Goal: Transaction & Acquisition: Register for event/course

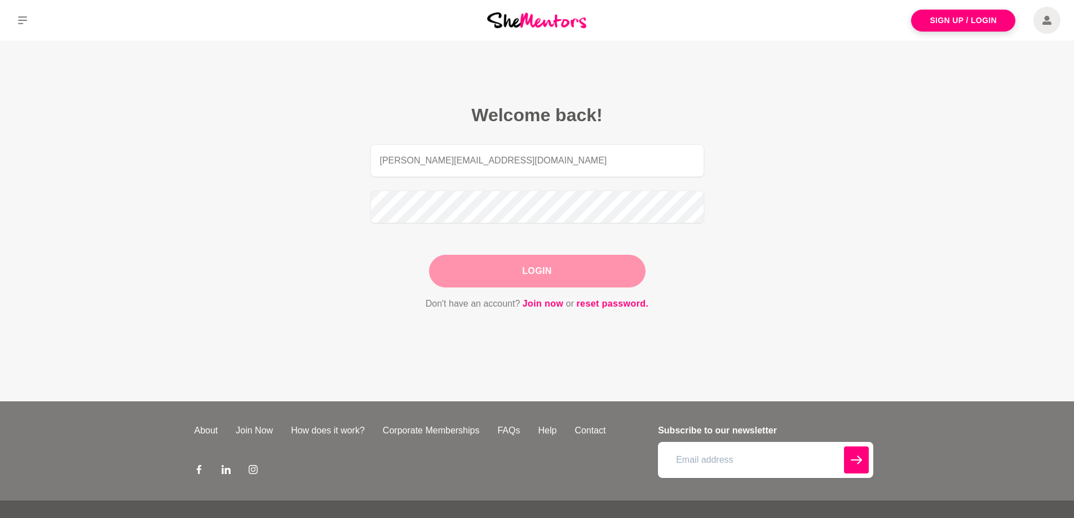
click at [534, 271] on button "Login" at bounding box center [537, 271] width 216 height 33
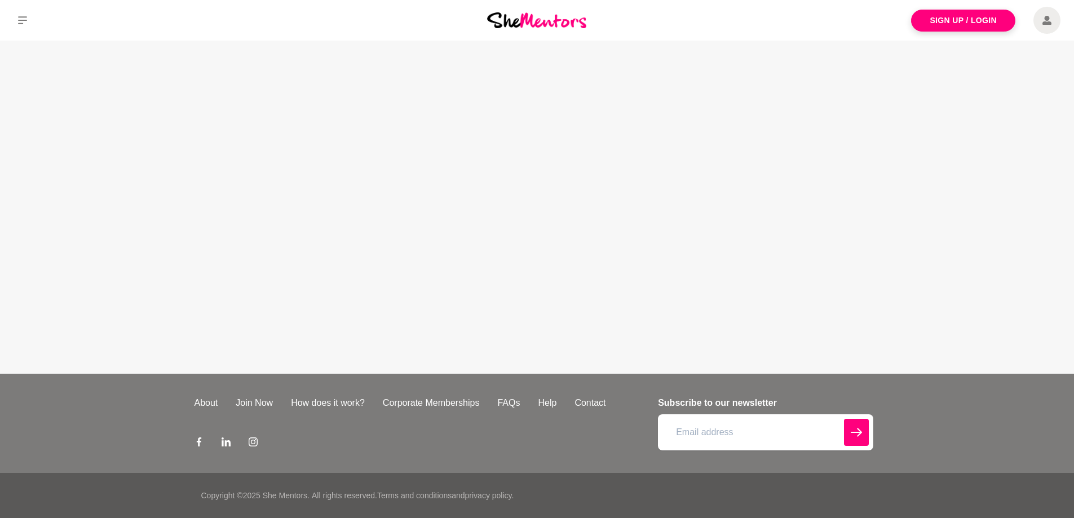
type input "[PERSON_NAME][EMAIL_ADDRESS][DOMAIN_NAME]"
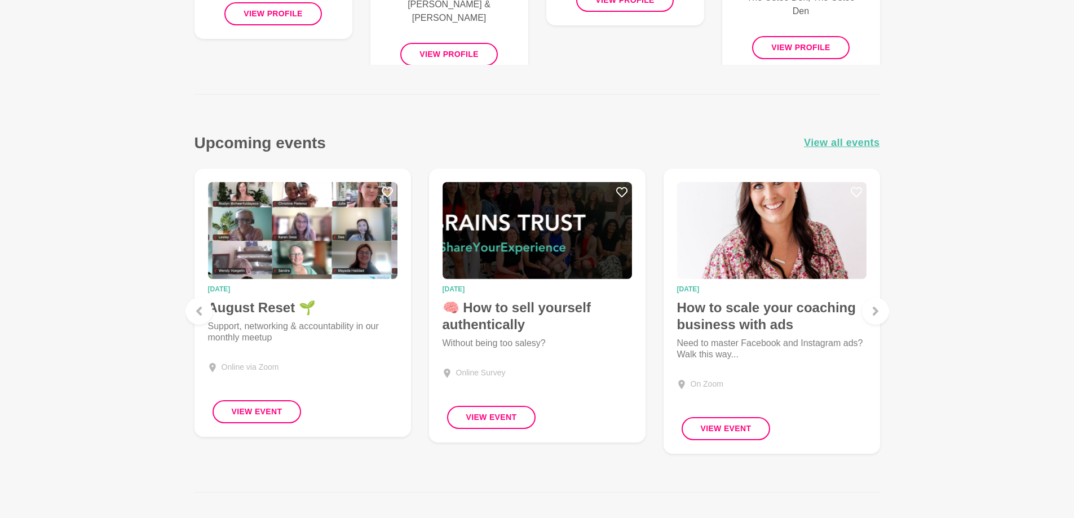
scroll to position [831, 0]
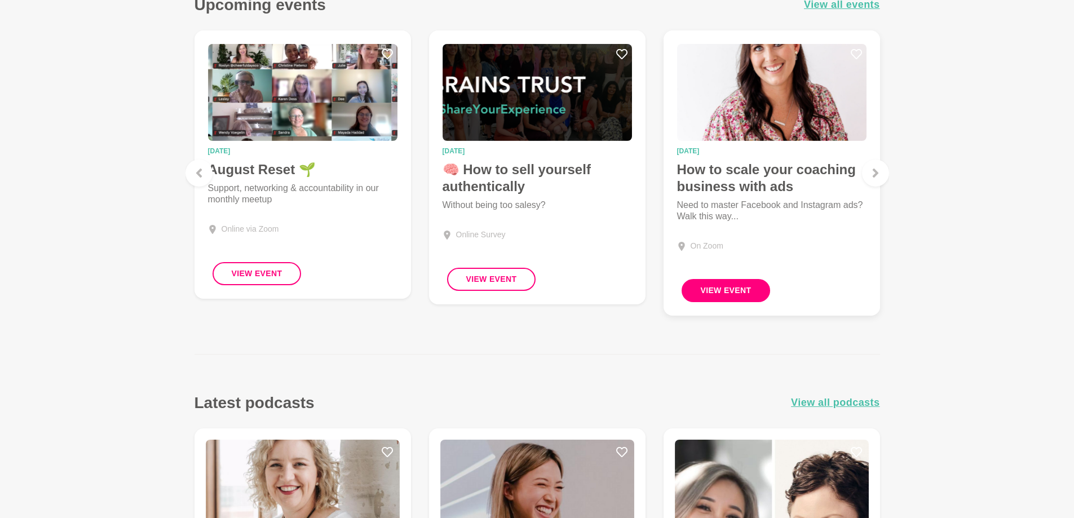
click at [716, 290] on button "View Event" at bounding box center [725, 290] width 89 height 23
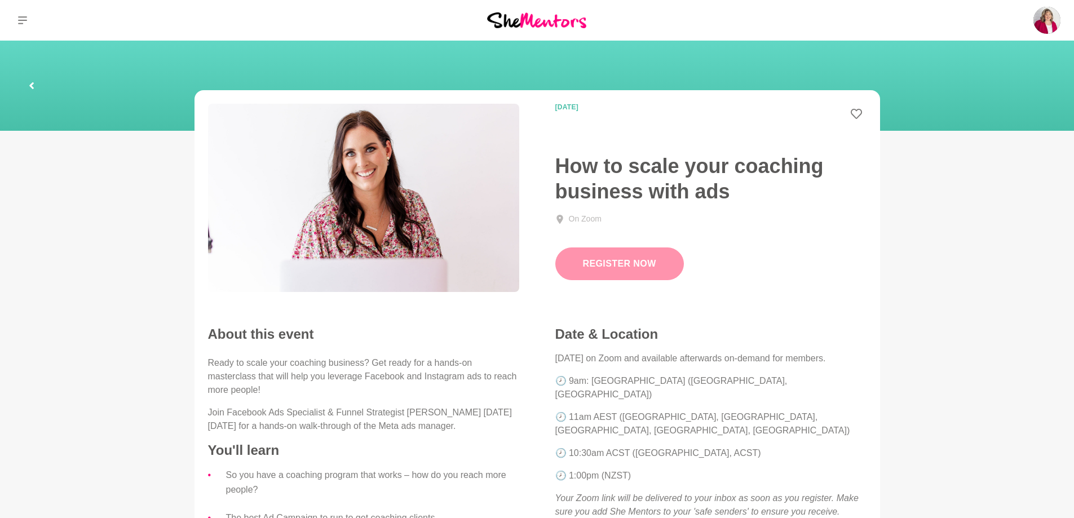
click at [621, 262] on link "Register Now" at bounding box center [619, 263] width 128 height 33
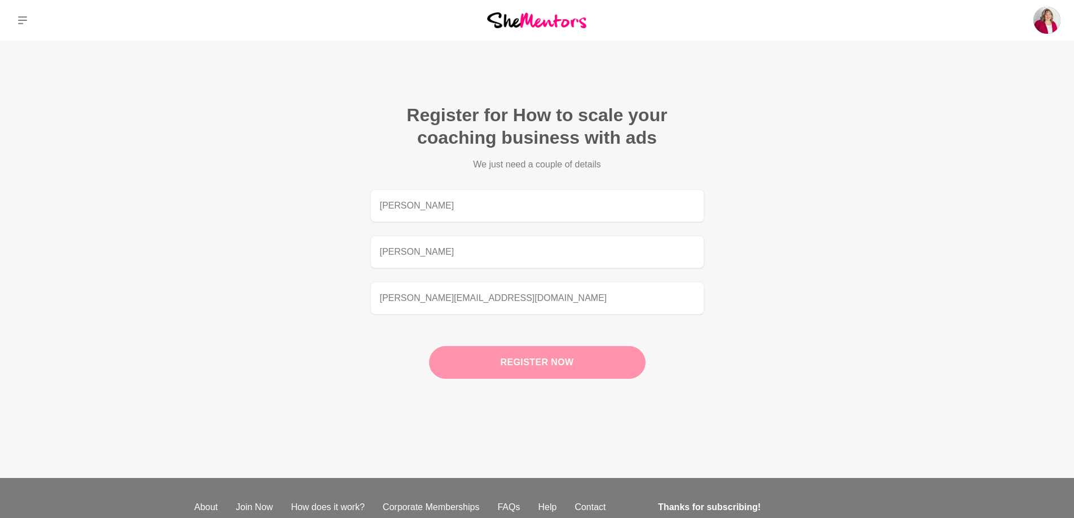
click at [518, 360] on button "Register now" at bounding box center [537, 362] width 216 height 33
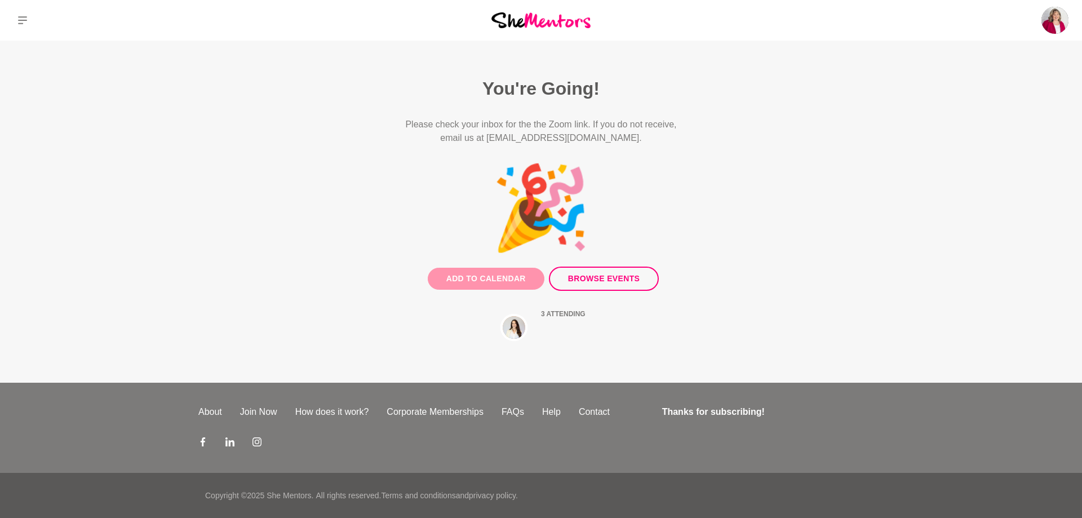
click at [491, 280] on button "Add to Calendar" at bounding box center [486, 279] width 117 height 22
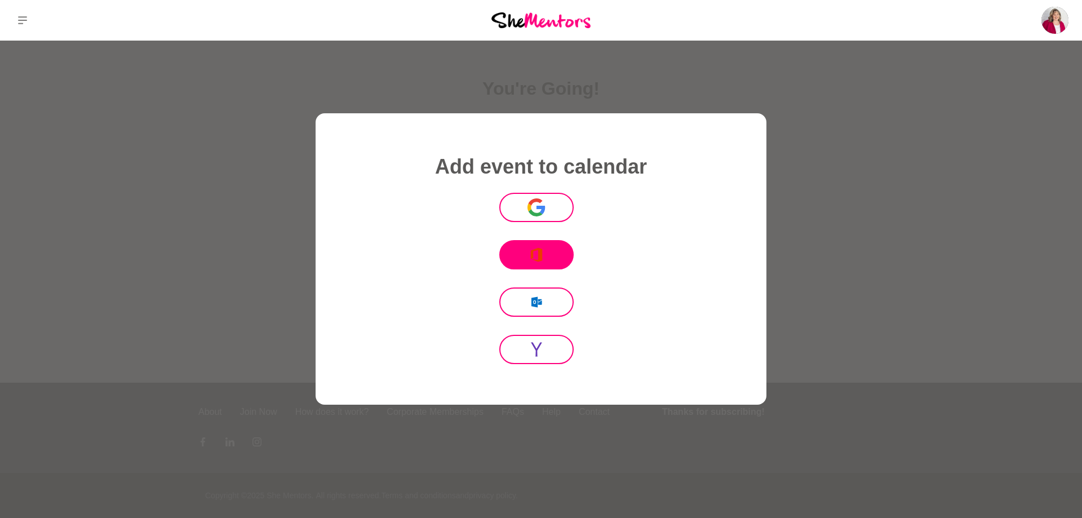
click at [537, 260] on icon ".fil0 {fill:#EB3B00} [PERSON_NAME]" at bounding box center [537, 255] width 18 height 18
click at [544, 300] on button at bounding box center [536, 301] width 74 height 29
